Goal: Find specific page/section: Find specific page/section

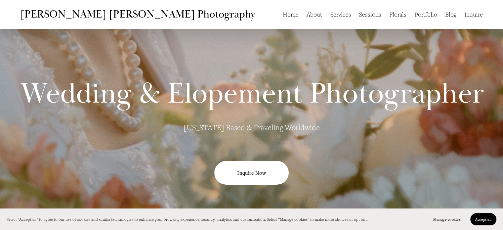
click at [370, 14] on link "Sessions" at bounding box center [370, 14] width 22 height 13
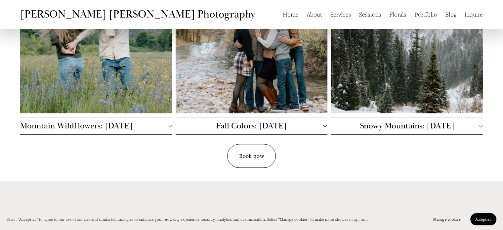
scroll to position [386, 0]
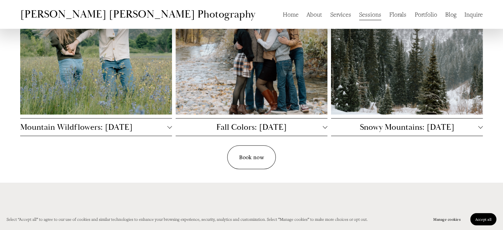
click at [155, 129] on span "Mountain Wildflowers: Tues, July 29th" at bounding box center [93, 127] width 147 height 11
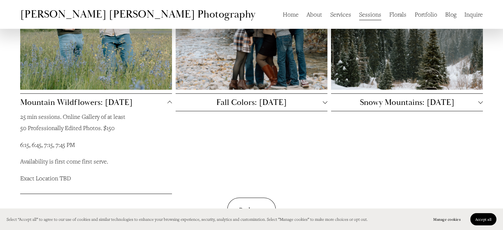
scroll to position [411, 0]
click at [143, 101] on span "Mountain Wildflowers: Tues, July 29th" at bounding box center [93, 101] width 147 height 11
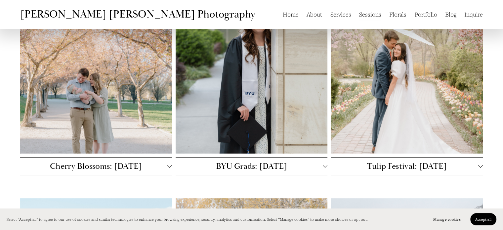
scroll to position [111, 0]
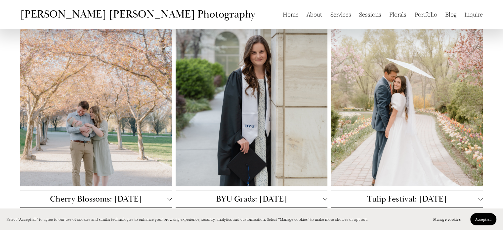
click at [361, 83] on div at bounding box center [407, 106] width 152 height 159
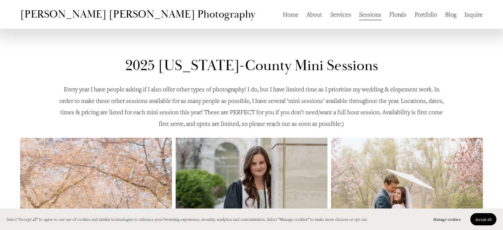
click at [422, 17] on link "Portfolio" at bounding box center [425, 14] width 22 height 13
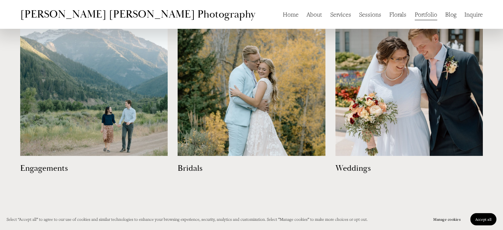
scroll to position [367, 0]
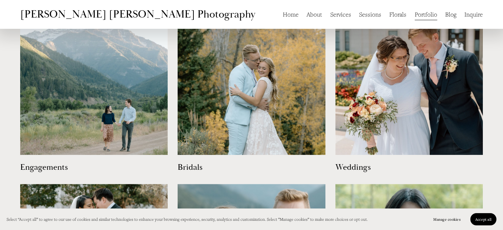
click at [128, 101] on img at bounding box center [93, 80] width 147 height 147
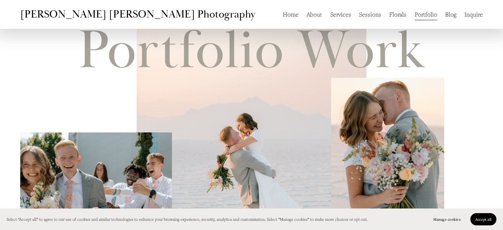
scroll to position [0, 0]
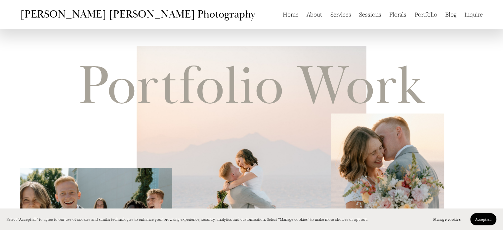
click at [471, 14] on link "Inquire" at bounding box center [473, 14] width 19 height 13
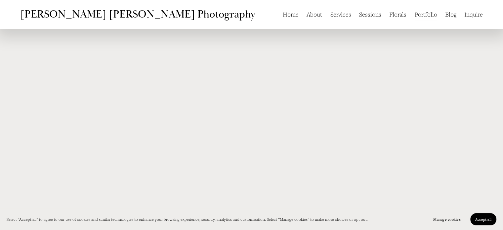
scroll to position [239, 0]
